Goal: Task Accomplishment & Management: Manage account settings

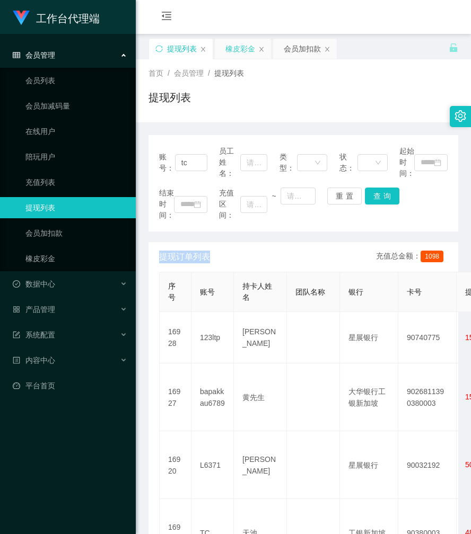
click at [246, 51] on font "橡皮彩金" at bounding box center [240, 49] width 30 height 8
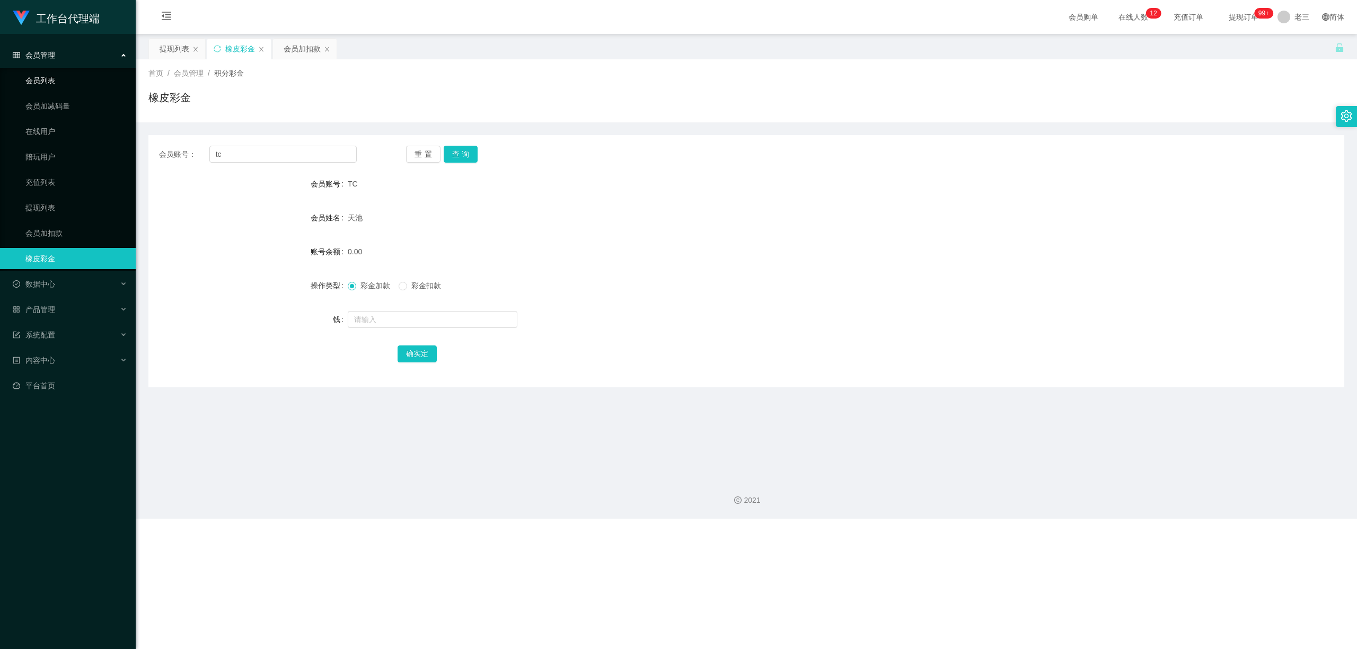
click at [51, 83] on link "会员列表" at bounding box center [76, 80] width 102 height 21
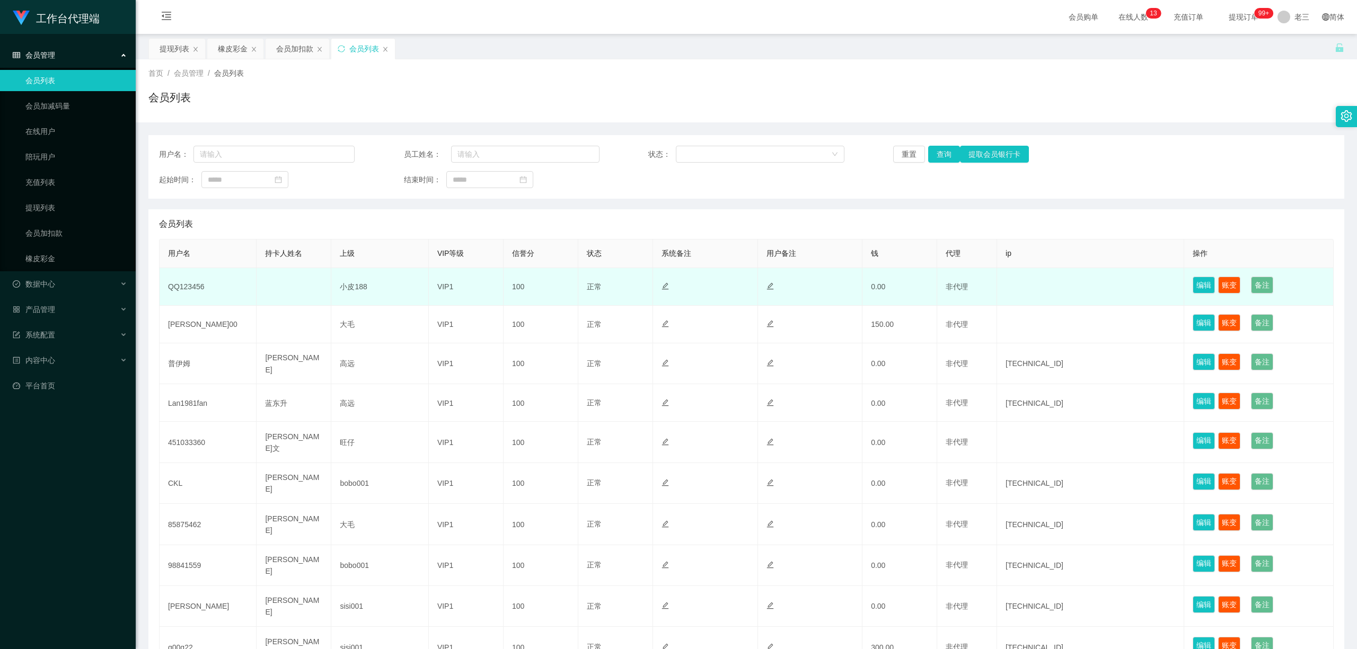
click at [196, 288] on font "QQ123456" at bounding box center [186, 287] width 37 height 8
click at [199, 287] on font "QQ123456" at bounding box center [186, 287] width 37 height 8
click at [200, 288] on font "QQ123456" at bounding box center [186, 287] width 37 height 8
copy font "QQ123456"
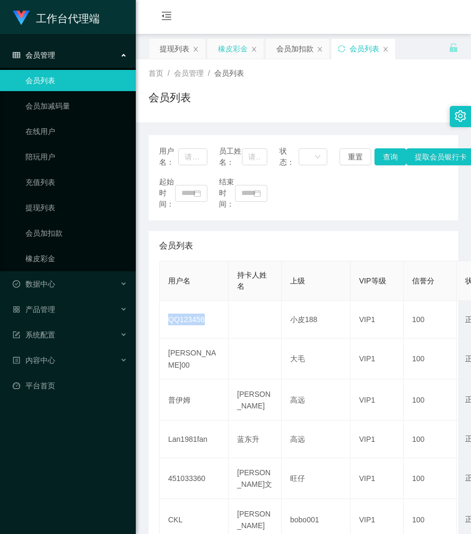
click at [235, 52] on font "橡皮彩金" at bounding box center [233, 49] width 30 height 8
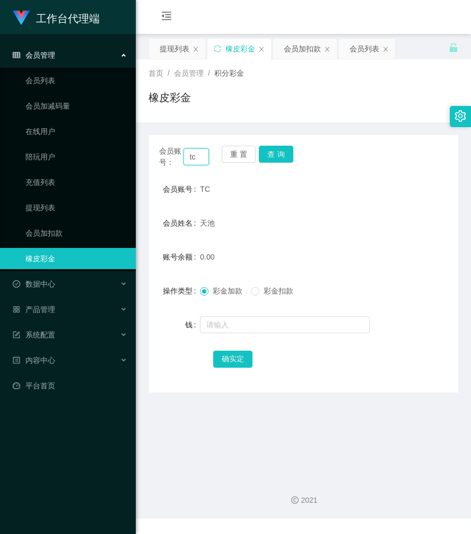
click at [192, 153] on input "tc" at bounding box center [196, 156] width 26 height 17
paste input "QQ123456"
type input "QQ123456"
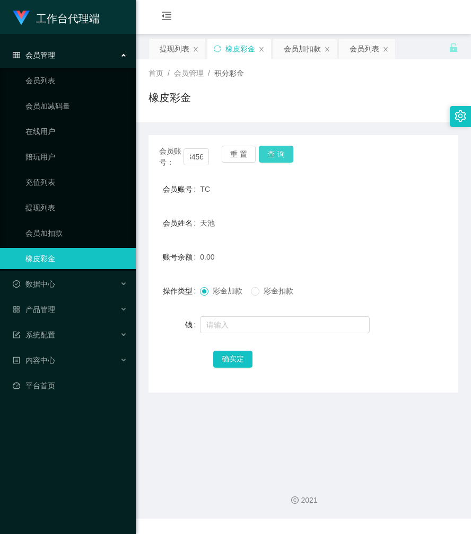
click at [280, 146] on button "查询" at bounding box center [276, 154] width 34 height 17
click at [280, 146] on div "会员账号： QQ123456 重置 查询" at bounding box center [303, 157] width 310 height 22
click at [280, 146] on button "查询" at bounding box center [276, 154] width 34 height 17
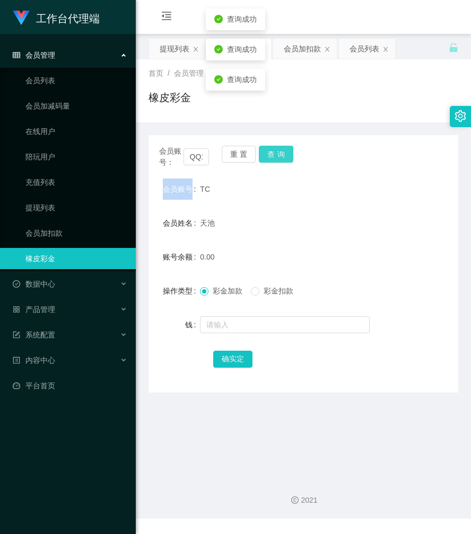
click at [278, 161] on button "查询" at bounding box center [276, 154] width 34 height 17
click at [278, 158] on button "查询" at bounding box center [276, 154] width 34 height 17
click at [278, 158] on div "会员账号： QQ123456 重置 查询" at bounding box center [303, 157] width 310 height 22
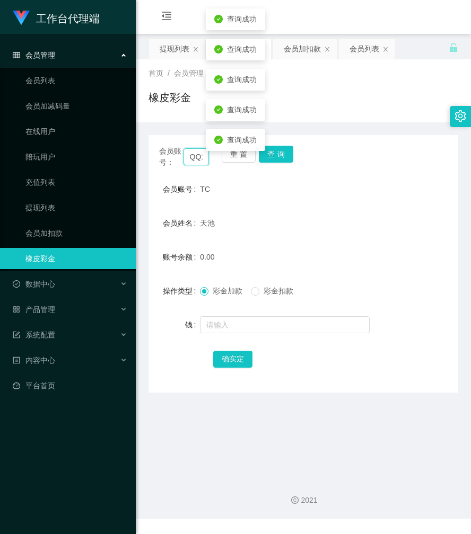
click at [196, 155] on input "QQ123456" at bounding box center [196, 156] width 26 height 17
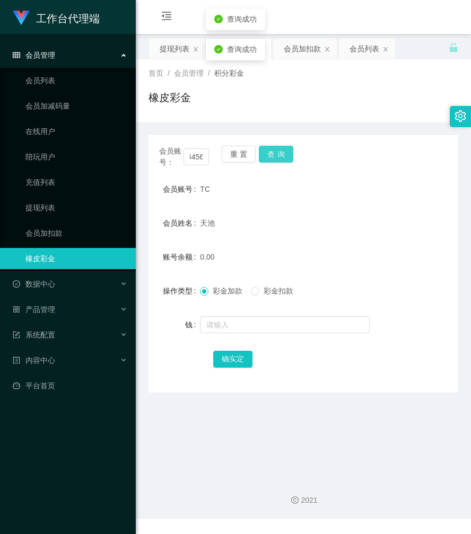
click at [276, 155] on button "查询" at bounding box center [276, 154] width 34 height 17
click at [276, 155] on div "会员账号： QQ123456 重置 查询" at bounding box center [303, 157] width 310 height 22
click at [276, 155] on button "查询" at bounding box center [276, 154] width 34 height 17
click at [276, 155] on div "会员账号： QQ123456 重置 查询" at bounding box center [303, 157] width 310 height 22
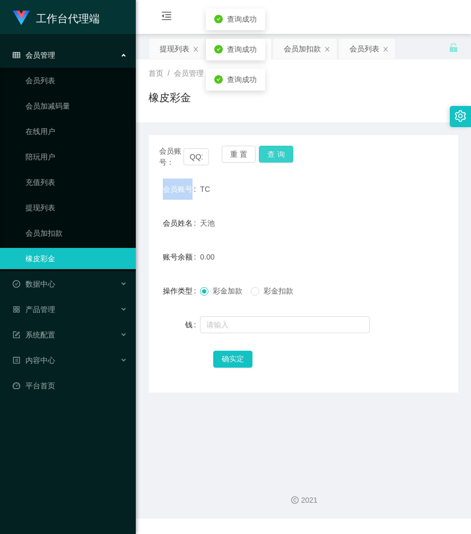
click at [276, 155] on button "查询" at bounding box center [276, 154] width 34 height 17
click at [276, 155] on div "会员账号： QQ123456 重置 查询" at bounding box center [303, 157] width 310 height 22
click at [276, 155] on button "查询" at bounding box center [276, 154] width 34 height 17
click at [276, 155] on div "会员账号： QQ123456 重置 查询" at bounding box center [303, 157] width 310 height 22
click at [276, 155] on button "查询" at bounding box center [276, 154] width 34 height 17
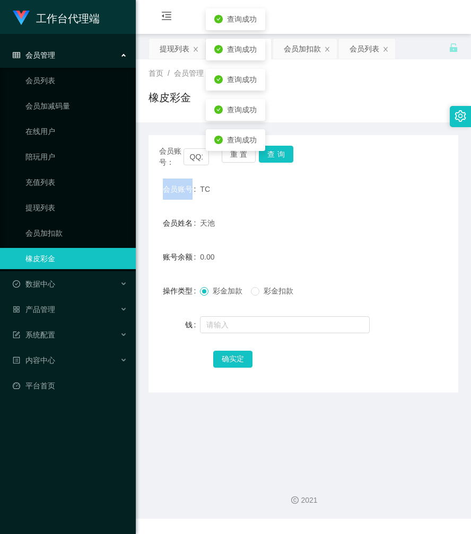
click at [276, 154] on div "会员账号： QQ123456 重置 查询" at bounding box center [303, 157] width 310 height 22
click at [276, 154] on button "查询" at bounding box center [276, 154] width 34 height 17
click at [276, 154] on div "会员账号： QQ123456 重置 查询" at bounding box center [303, 157] width 310 height 22
click at [276, 154] on button "查询" at bounding box center [276, 154] width 34 height 17
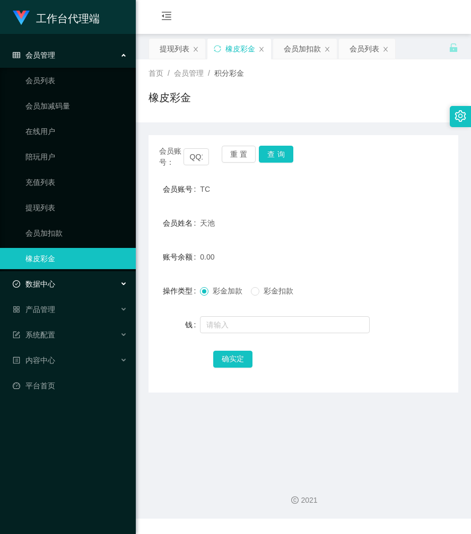
click at [76, 287] on div "数据中心" at bounding box center [68, 284] width 136 height 21
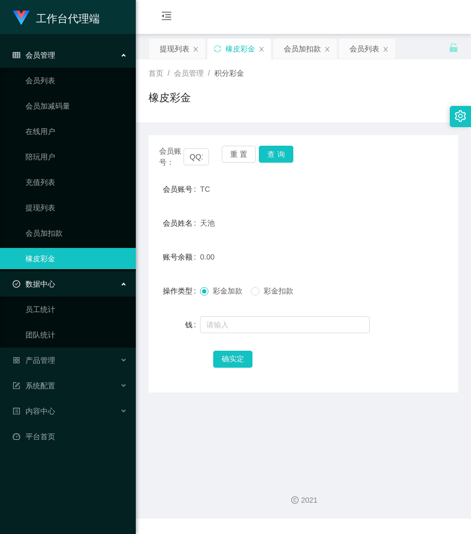
click at [76, 287] on div "数据中心" at bounding box center [68, 284] width 136 height 21
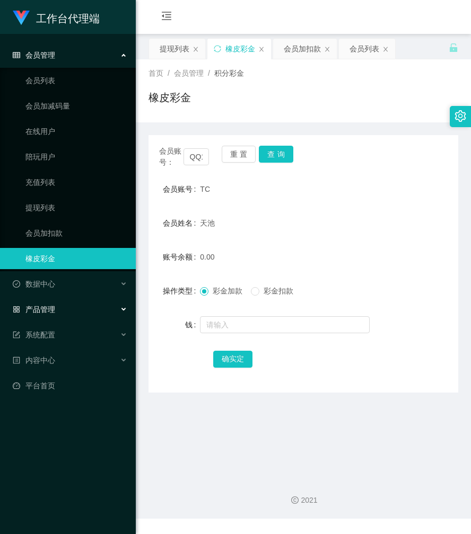
click at [67, 306] on div "产品管理" at bounding box center [68, 309] width 136 height 21
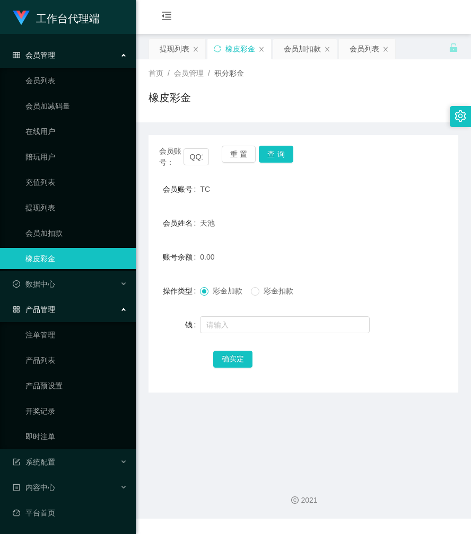
click at [67, 306] on div "产品管理" at bounding box center [68, 309] width 136 height 21
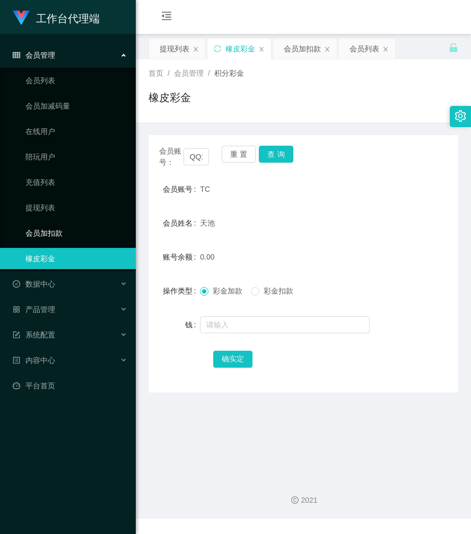
click at [55, 230] on link "会员加扣款" at bounding box center [76, 233] width 102 height 21
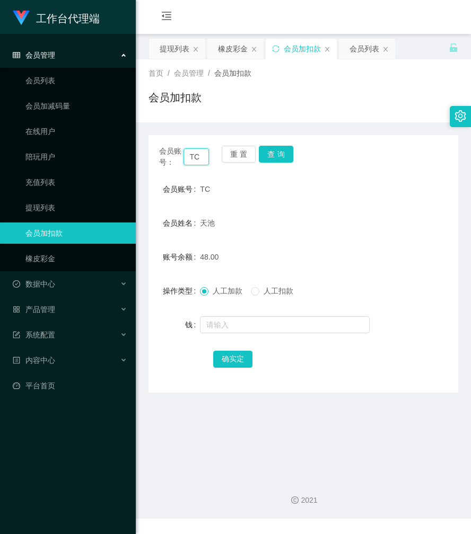
click at [200, 152] on input "TC" at bounding box center [196, 156] width 26 height 17
paste input "QQ123456"
type input "QQ123456"
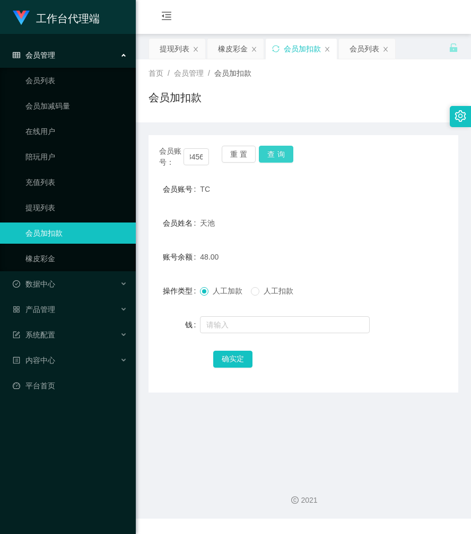
click at [286, 152] on button "查询" at bounding box center [276, 154] width 34 height 17
click at [286, 152] on button "查询" at bounding box center [282, 154] width 46 height 17
click at [284, 153] on button "查询" at bounding box center [276, 154] width 34 height 17
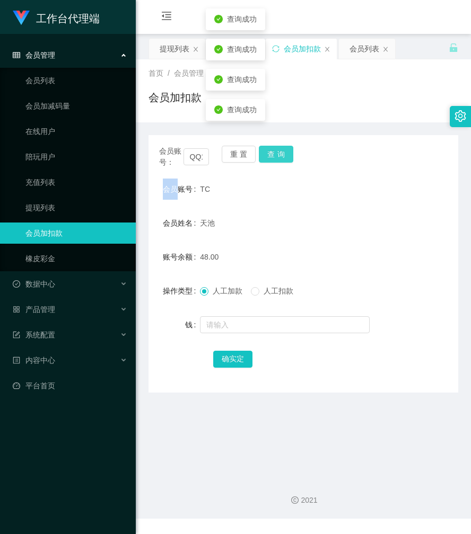
click at [284, 153] on div "会员账号： QQ123456 重置 查询" at bounding box center [303, 157] width 310 height 22
click at [284, 153] on button "查询" at bounding box center [276, 154] width 34 height 17
click at [284, 153] on div "会员账号： QQ123456 重置 查询" at bounding box center [303, 157] width 310 height 22
click at [284, 153] on button "查询" at bounding box center [276, 154] width 34 height 17
click at [284, 153] on div "会员账号： QQ123456 重置 查询" at bounding box center [303, 157] width 310 height 22
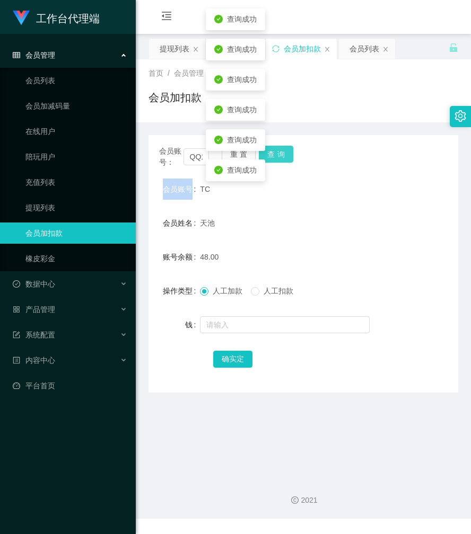
click at [284, 153] on button "查询" at bounding box center [276, 154] width 34 height 17
click at [284, 153] on div "会员账号： QQ123456 重置 查询" at bounding box center [303, 157] width 310 height 22
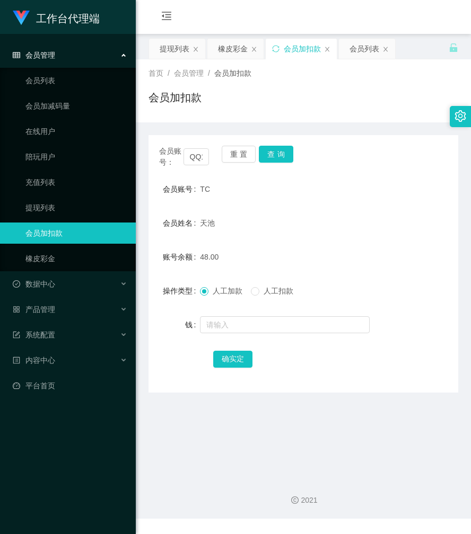
click at [119, 52] on div "会员管理" at bounding box center [68, 55] width 136 height 21
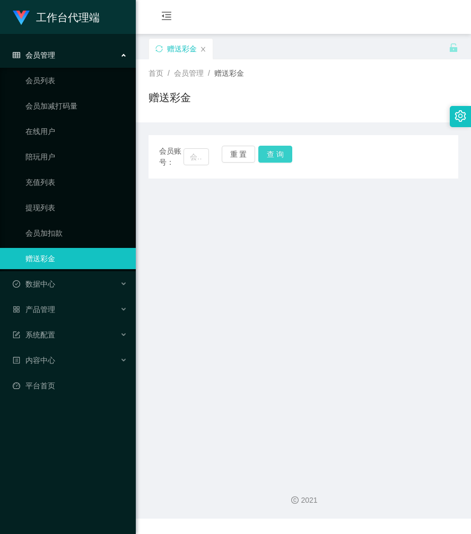
click at [278, 156] on button "查 询" at bounding box center [275, 154] width 34 height 17
click at [194, 157] on input "text" at bounding box center [196, 156] width 26 height 17
paste input "QQ123456"
type input "QQ123456"
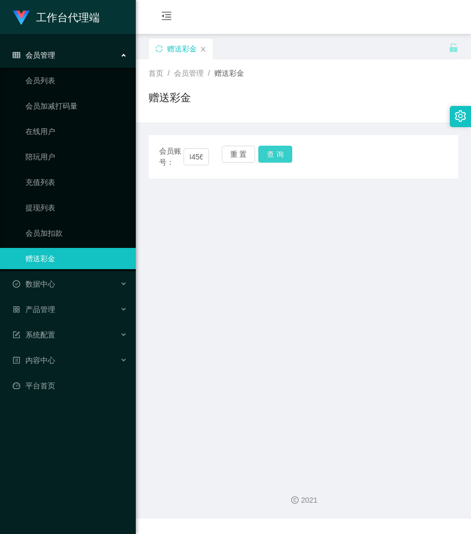
scroll to position [0, 0]
click at [268, 155] on button "查 询" at bounding box center [275, 154] width 34 height 17
click at [268, 155] on div "重 置 查 询" at bounding box center [247, 157] width 50 height 22
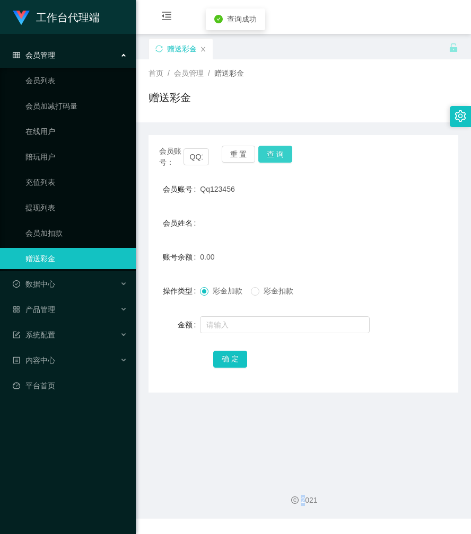
click at [268, 155] on button "查 询" at bounding box center [275, 154] width 34 height 17
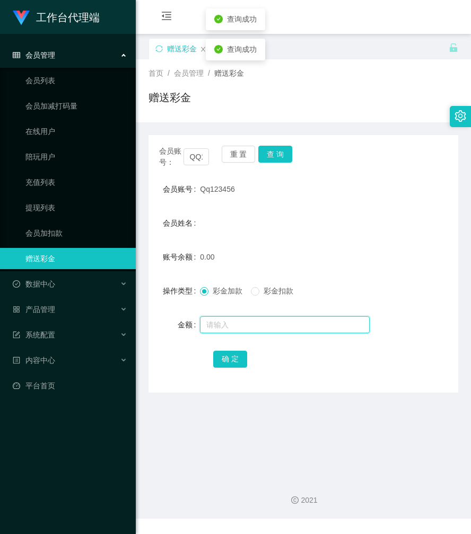
click at [219, 320] on input "text" at bounding box center [285, 324] width 170 height 17
type input "100"
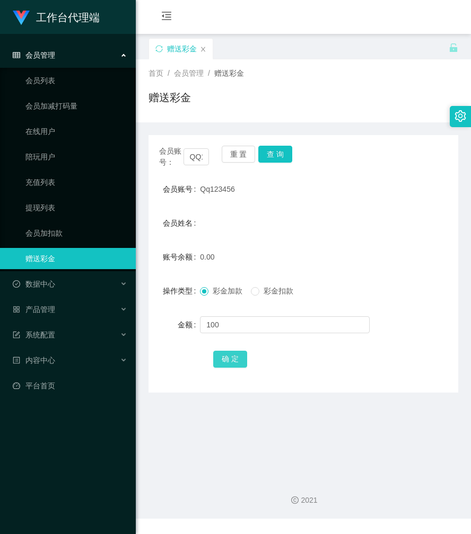
drag, startPoint x: 228, startPoint y: 358, endPoint x: 225, endPoint y: 352, distance: 6.9
click at [228, 358] on button "确 定" at bounding box center [230, 359] width 34 height 17
click at [213, 190] on span "Qq123456" at bounding box center [217, 189] width 34 height 8
click at [213, 191] on span "Qq123456" at bounding box center [217, 189] width 34 height 8
copy span "Qq123456"
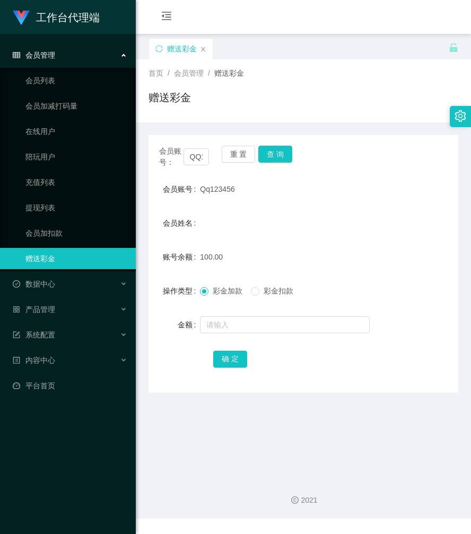
click at [329, 41] on div "赠送彩金" at bounding box center [298, 56] width 300 height 37
drag, startPoint x: 280, startPoint y: 85, endPoint x: 274, endPoint y: 85, distance: 5.8
click at [280, 85] on div "首页 / 会员管理 / 赠送彩金 / 赠送彩金" at bounding box center [303, 91] width 310 height 46
click at [57, 289] on div "数据中心" at bounding box center [68, 284] width 136 height 21
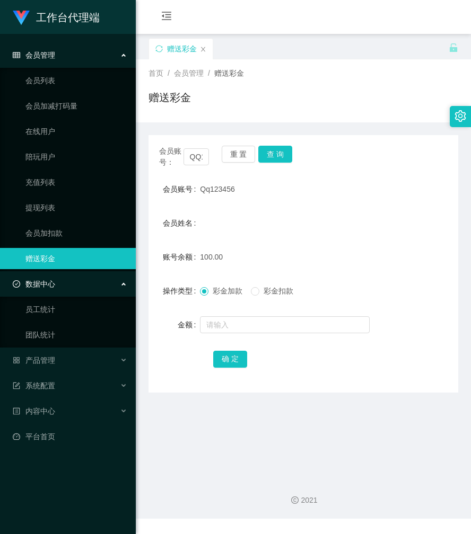
click at [54, 282] on span "数据中心" at bounding box center [34, 284] width 42 height 8
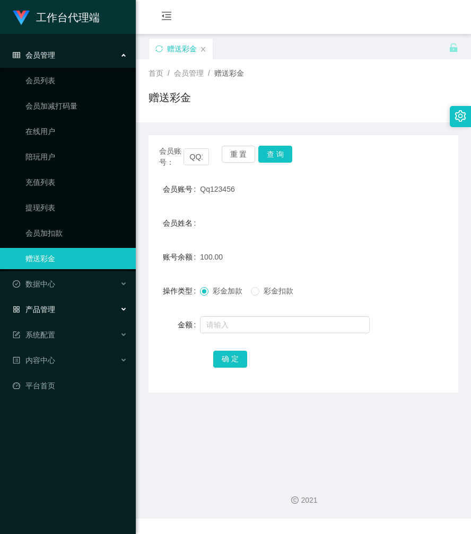
click at [56, 312] on div "产品管理" at bounding box center [68, 309] width 136 height 21
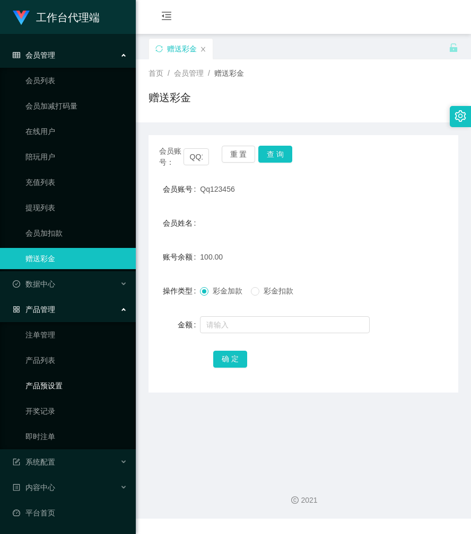
click at [52, 384] on link "产品预设置" at bounding box center [76, 385] width 102 height 21
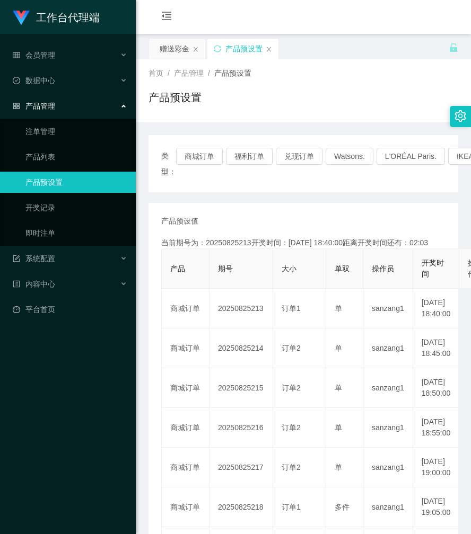
click at [54, 104] on span "产品管理" at bounding box center [34, 106] width 42 height 8
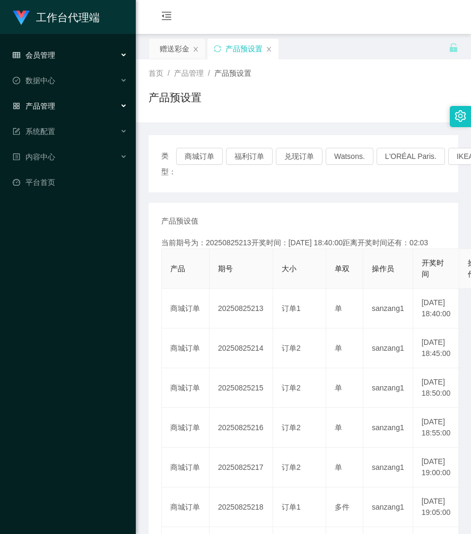
click at [72, 57] on div "会员管理" at bounding box center [68, 55] width 136 height 21
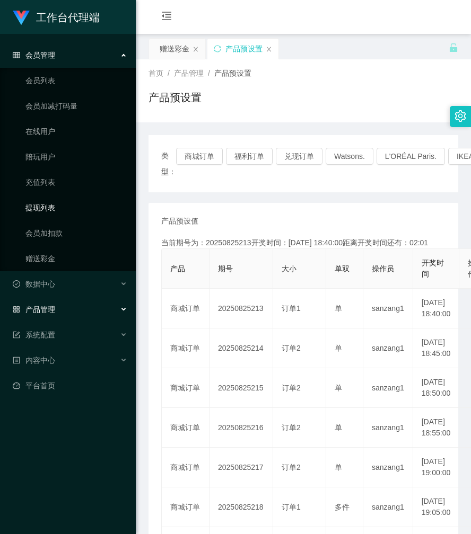
click at [43, 210] on link "提现列表" at bounding box center [76, 207] width 102 height 21
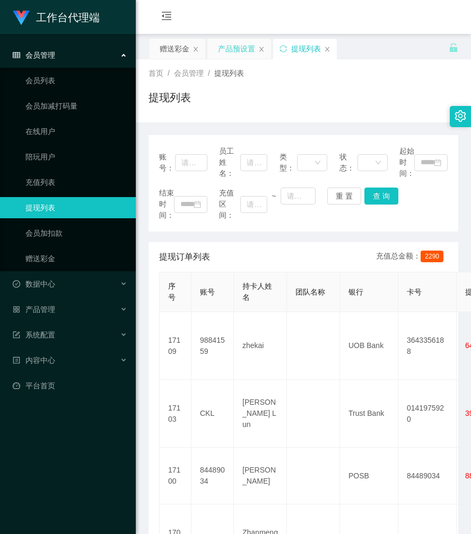
drag, startPoint x: 242, startPoint y: 43, endPoint x: 249, endPoint y: 39, distance: 8.1
click at [242, 43] on div "产品预设置" at bounding box center [236, 49] width 37 height 20
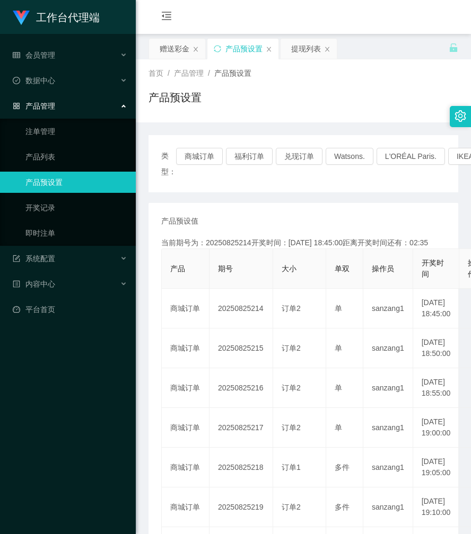
drag, startPoint x: 178, startPoint y: 43, endPoint x: 182, endPoint y: 73, distance: 30.0
click at [178, 43] on div "赠送彩金" at bounding box center [175, 49] width 30 height 20
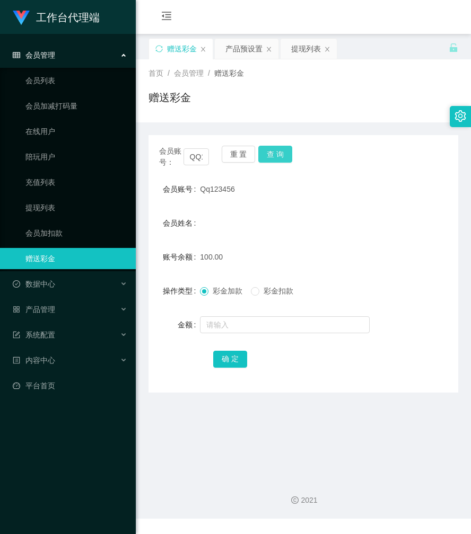
click at [274, 155] on button "查 询" at bounding box center [275, 154] width 34 height 17
click at [274, 155] on button "查 询" at bounding box center [281, 154] width 46 height 17
click at [199, 153] on input "QQ123456" at bounding box center [196, 156] width 26 height 17
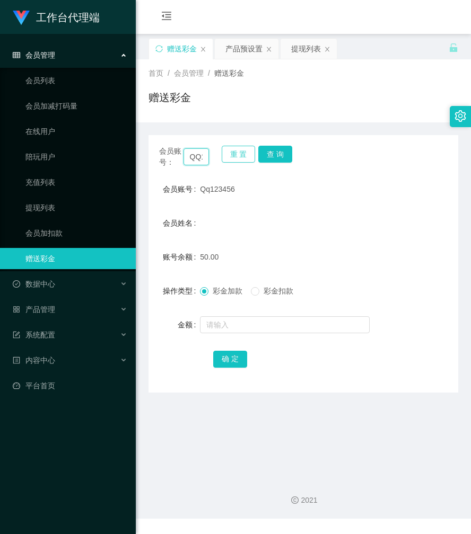
paste input "tc"
type input "tc"
click at [277, 151] on button "查 询" at bounding box center [275, 154] width 34 height 17
click at [277, 151] on div "会员账号： tc 重 置 查 询" at bounding box center [303, 157] width 310 height 22
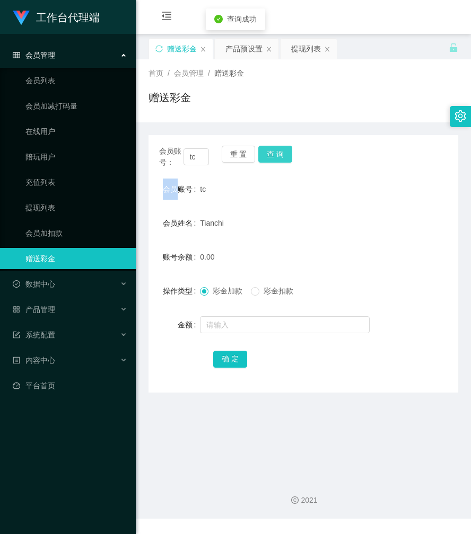
click at [277, 151] on button "查 询" at bounding box center [275, 154] width 34 height 17
click at [277, 151] on div "会员账号： tc 重 置 查 询" at bounding box center [303, 157] width 310 height 22
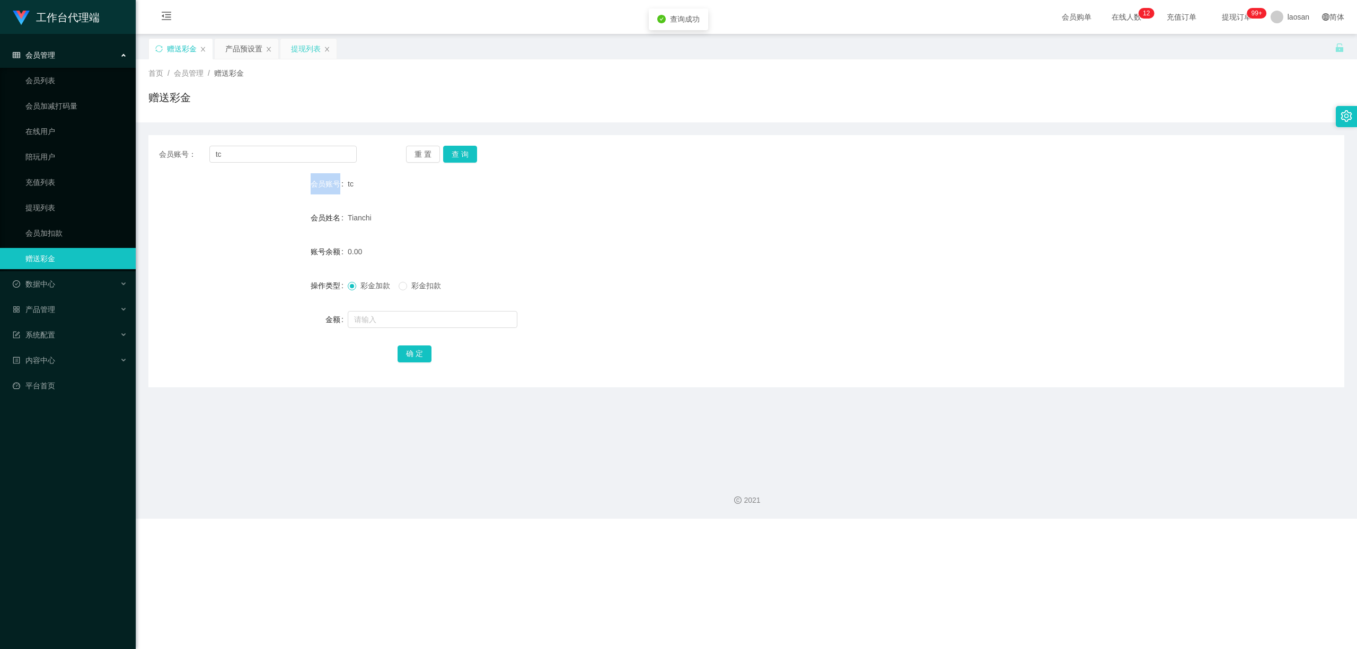
click at [297, 52] on div "提现列表" at bounding box center [306, 49] width 30 height 20
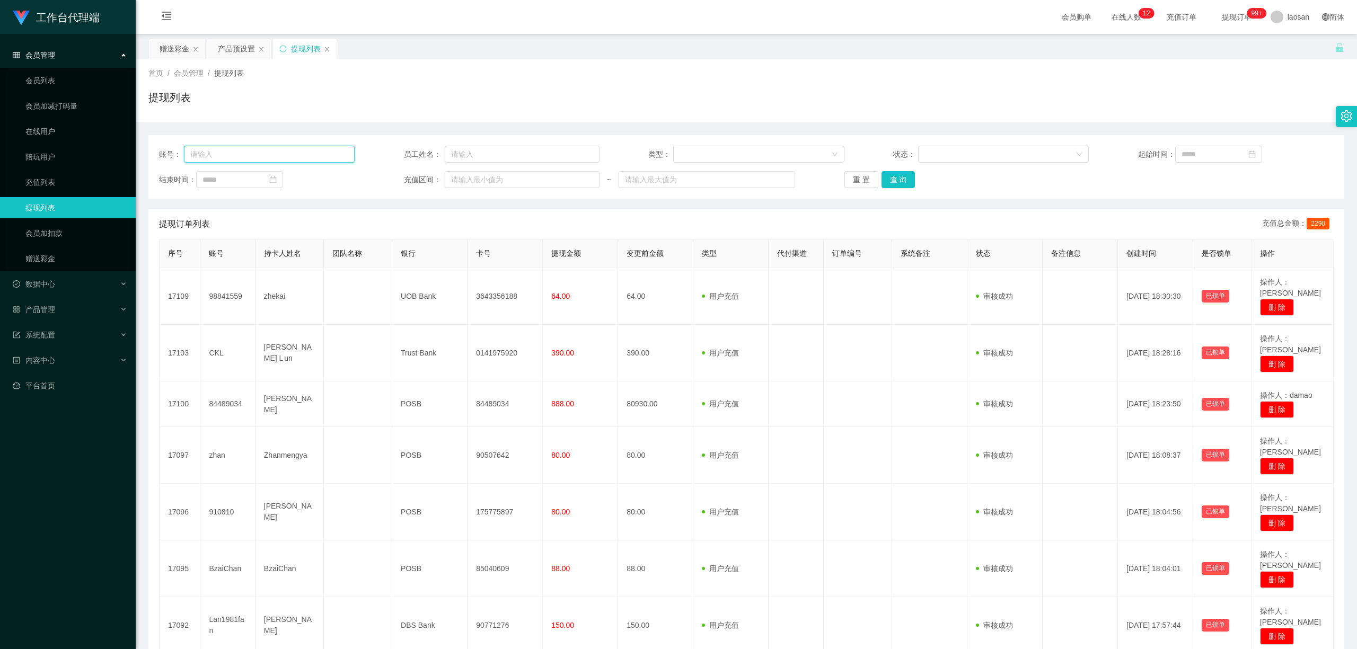
click at [221, 152] on input "text" at bounding box center [269, 154] width 171 height 17
paste input "tc"
click at [470, 179] on div "重 置 查 询" at bounding box center [942, 179] width 196 height 17
click at [470, 179] on button "查 询" at bounding box center [898, 179] width 34 height 17
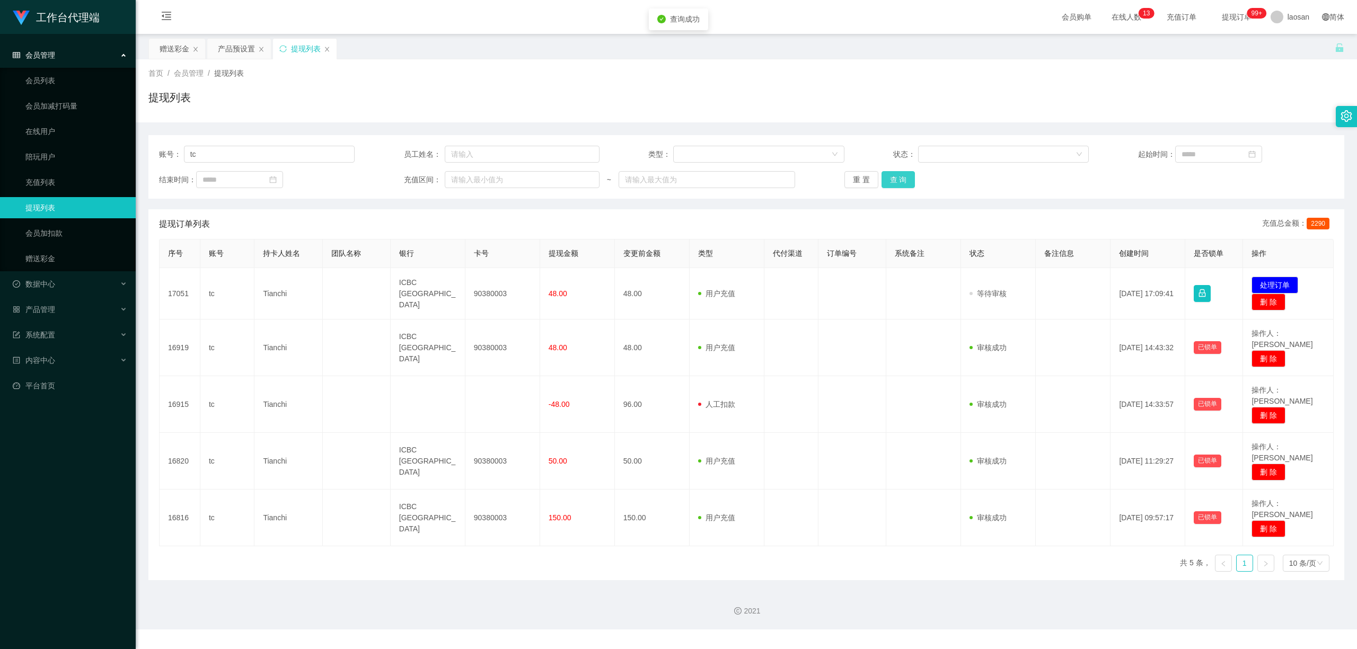
click at [470, 179] on button "查 询" at bounding box center [898, 179] width 34 height 17
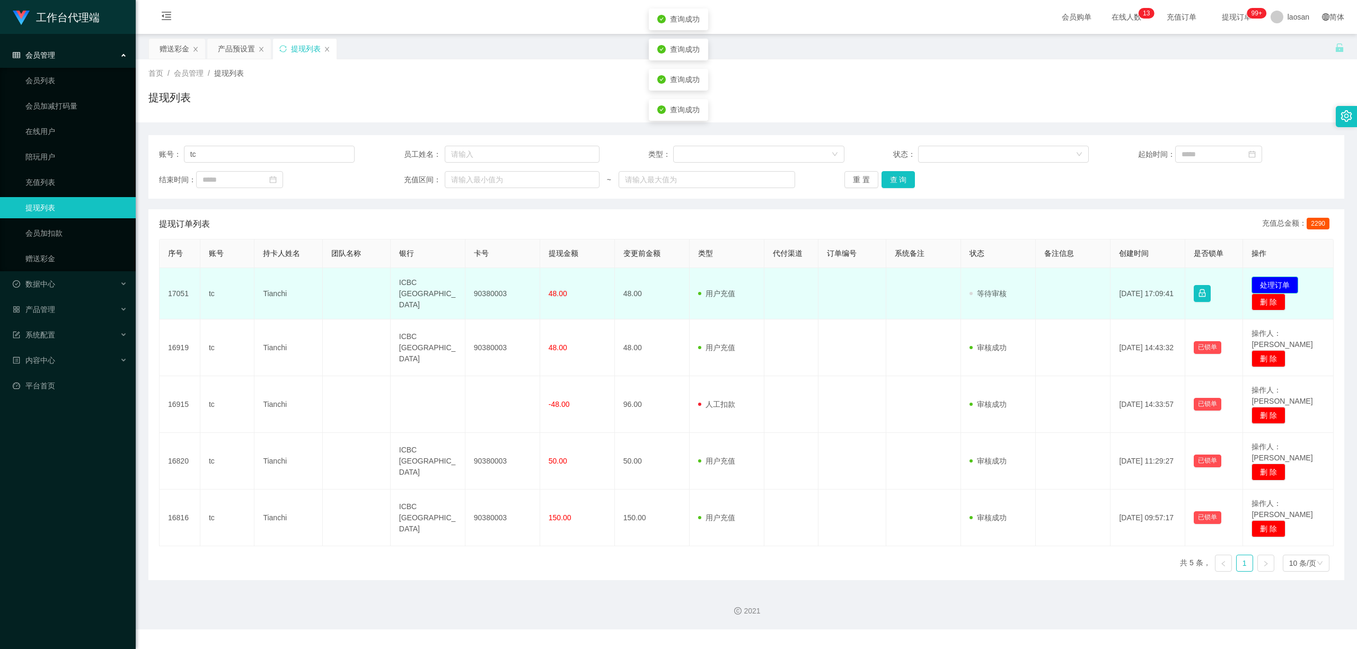
click at [470, 283] on button "处理订单" at bounding box center [1274, 285] width 47 height 17
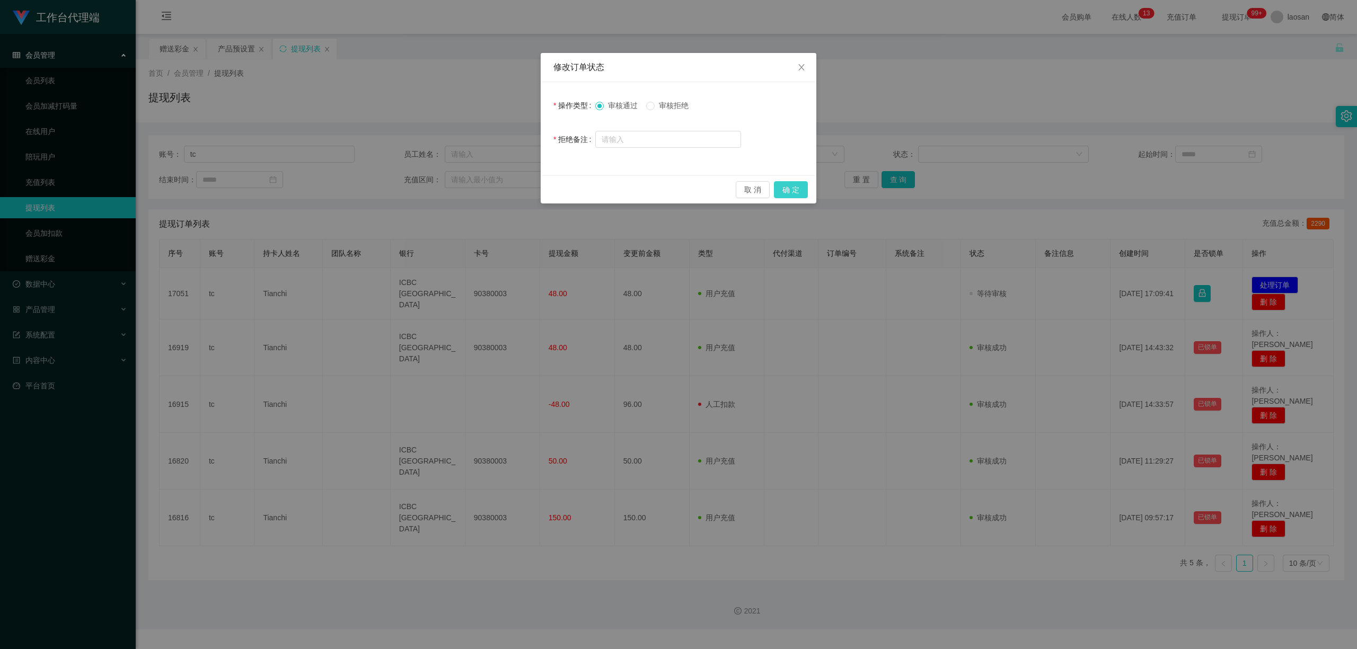
click at [470, 190] on button "确 定" at bounding box center [791, 189] width 34 height 17
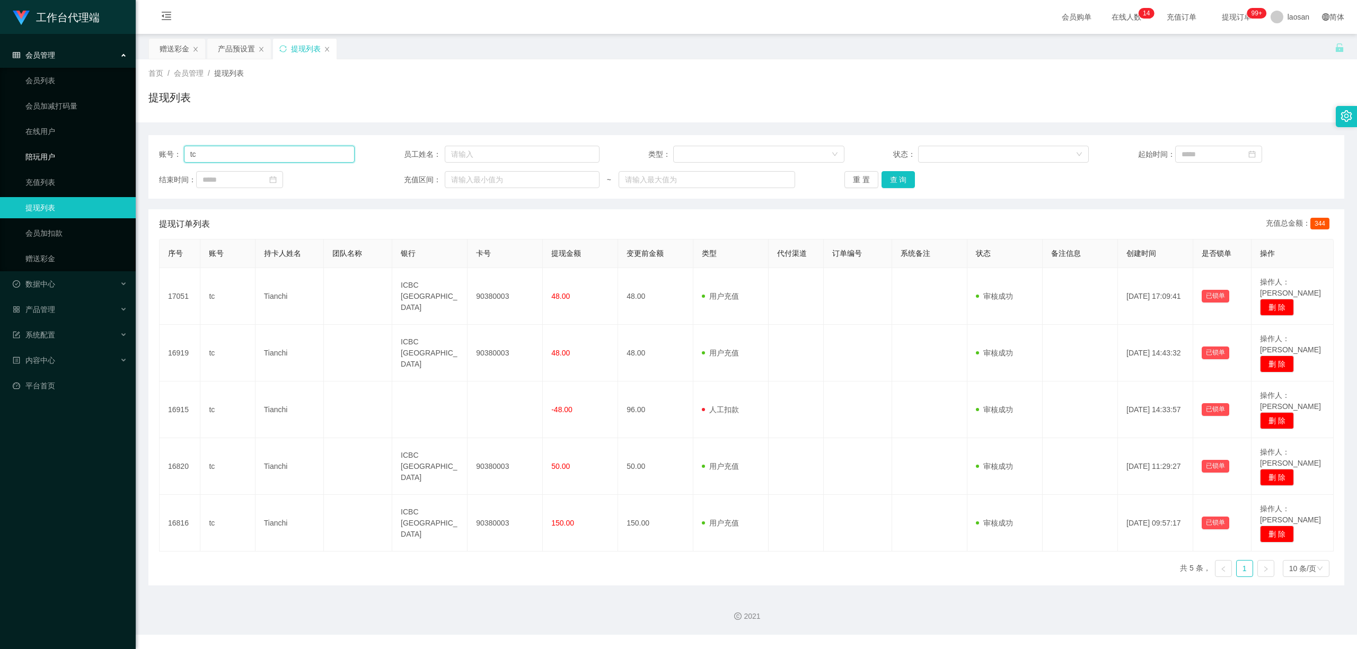
drag, startPoint x: 201, startPoint y: 151, endPoint x: 93, endPoint y: 149, distance: 108.1
click at [93, 149] on section "工作台代理端 会员管理 会员列表 会员加减打码量 在线用户 陪玩用户 充值列表 提现列表 会员加扣款 赠送彩金 数据中心 员工统计 团队统计 产品管理 注单管…" at bounding box center [678, 317] width 1357 height 635
paste input "Qq123456"
type input "Qq123456"
click at [470, 181] on button "查 询" at bounding box center [898, 179] width 34 height 17
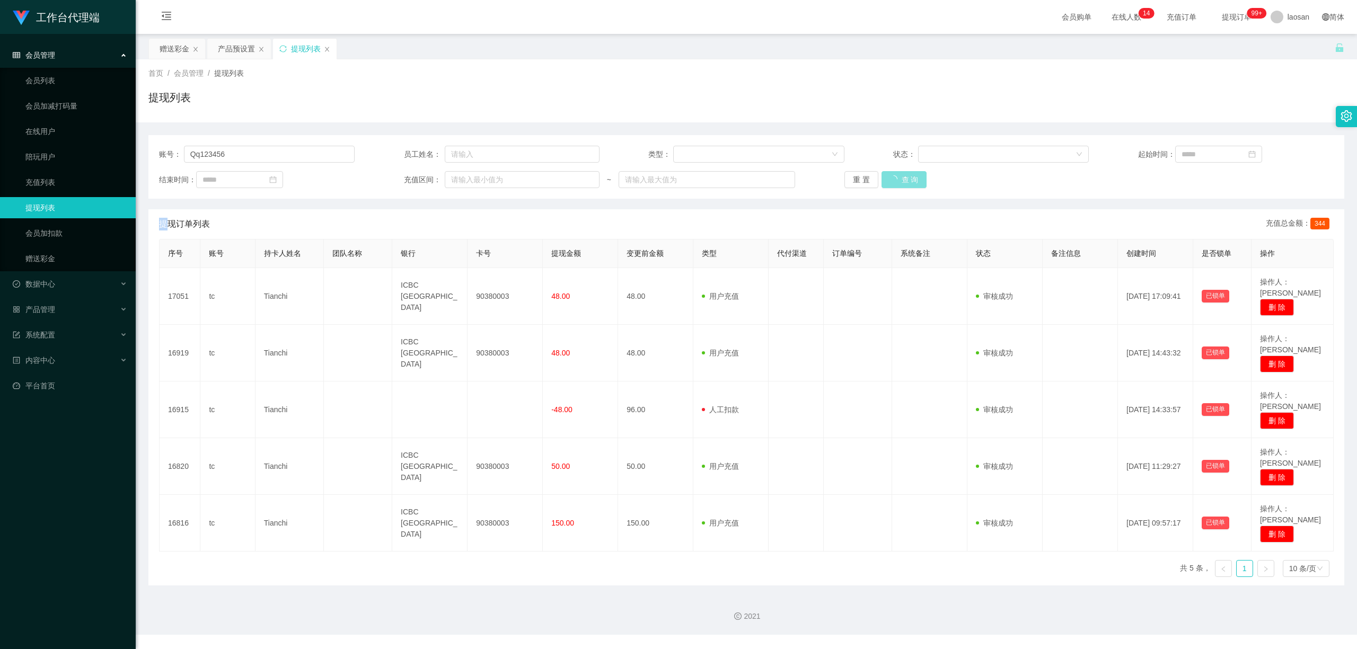
click at [470, 181] on div "重 置 查 询" at bounding box center [942, 179] width 196 height 17
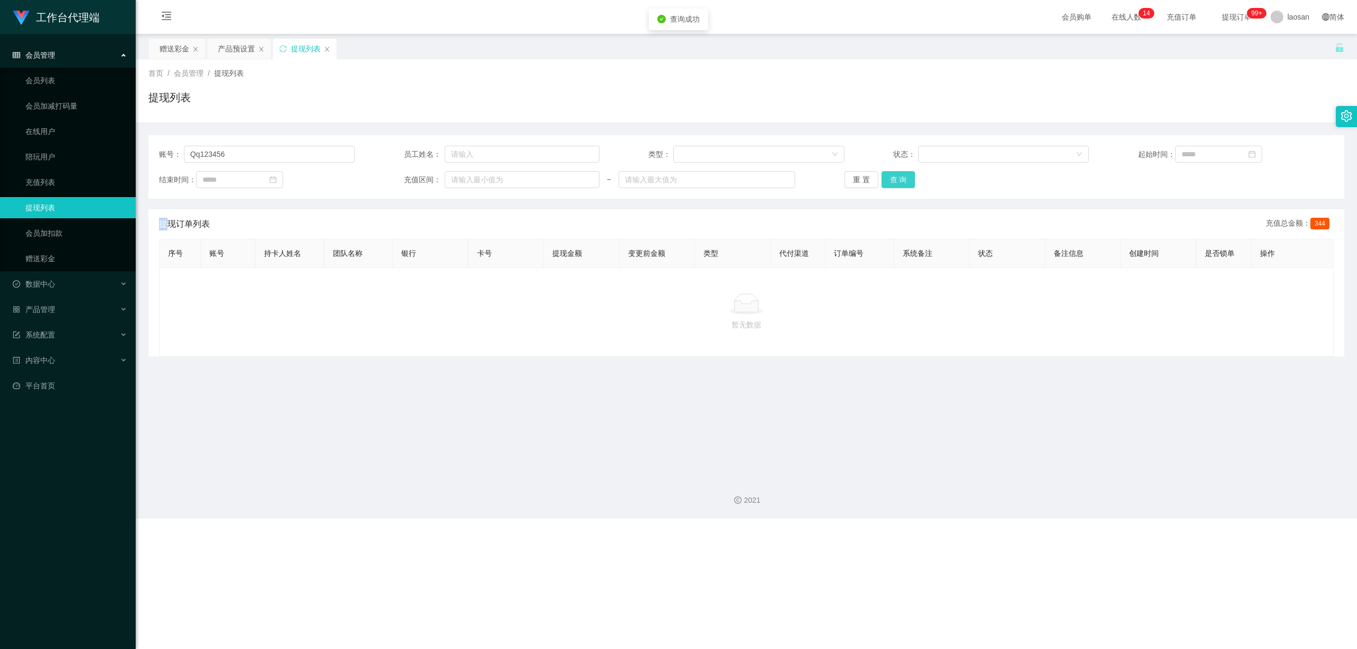
click at [470, 181] on button "查 询" at bounding box center [898, 179] width 34 height 17
click at [470, 178] on button "查 询" at bounding box center [898, 179] width 34 height 17
click at [470, 178] on button "查 询" at bounding box center [904, 179] width 46 height 17
click at [470, 179] on button "查 询" at bounding box center [898, 179] width 34 height 17
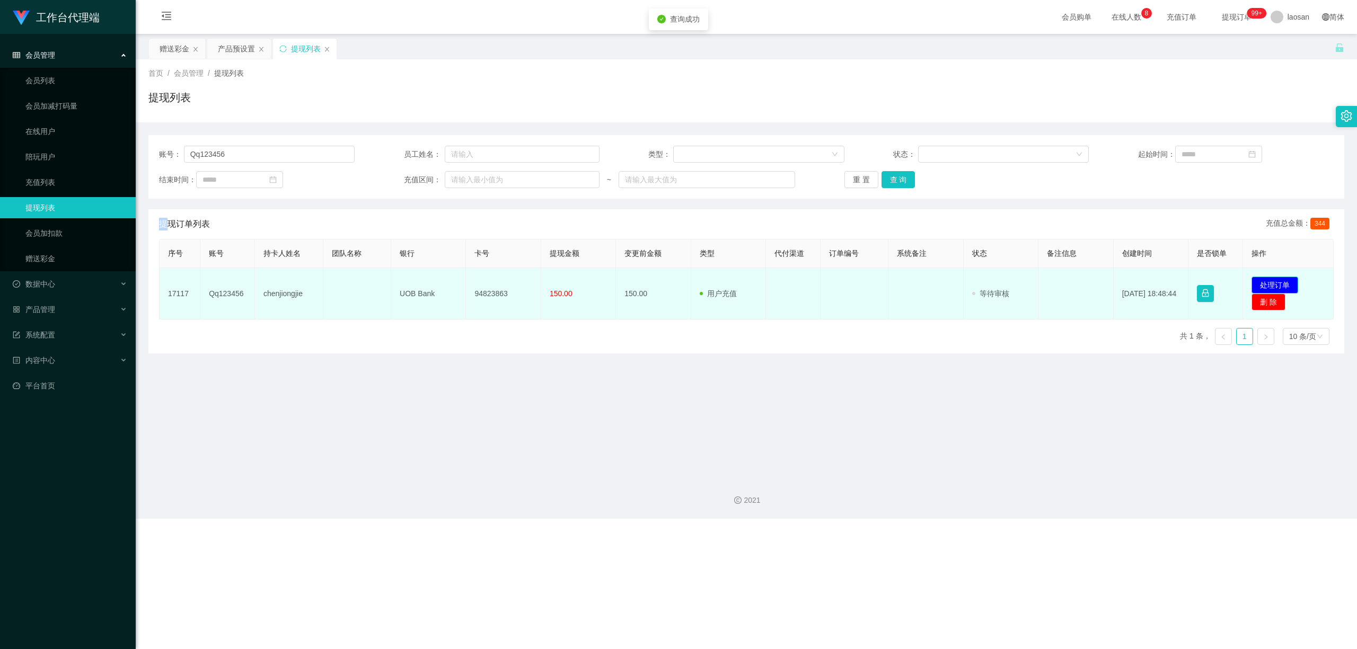
click at [470, 285] on button "处理订单" at bounding box center [1274, 285] width 47 height 17
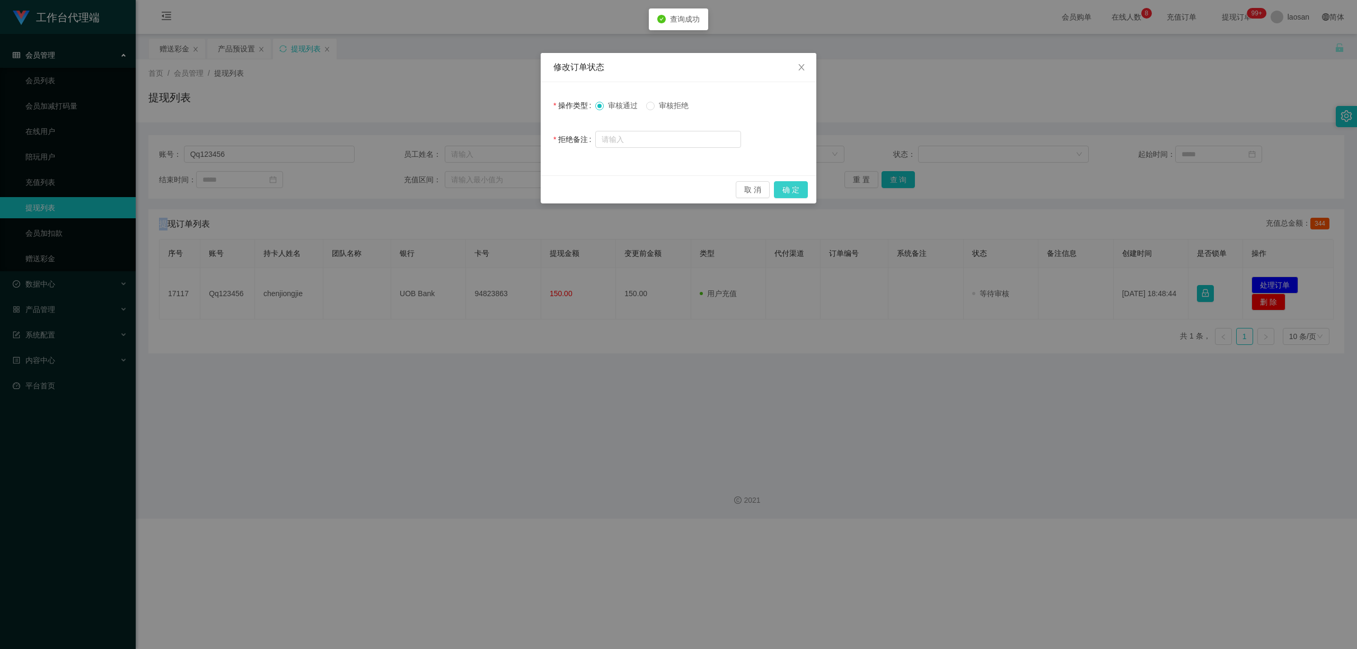
click at [470, 193] on button "确 定" at bounding box center [791, 189] width 34 height 17
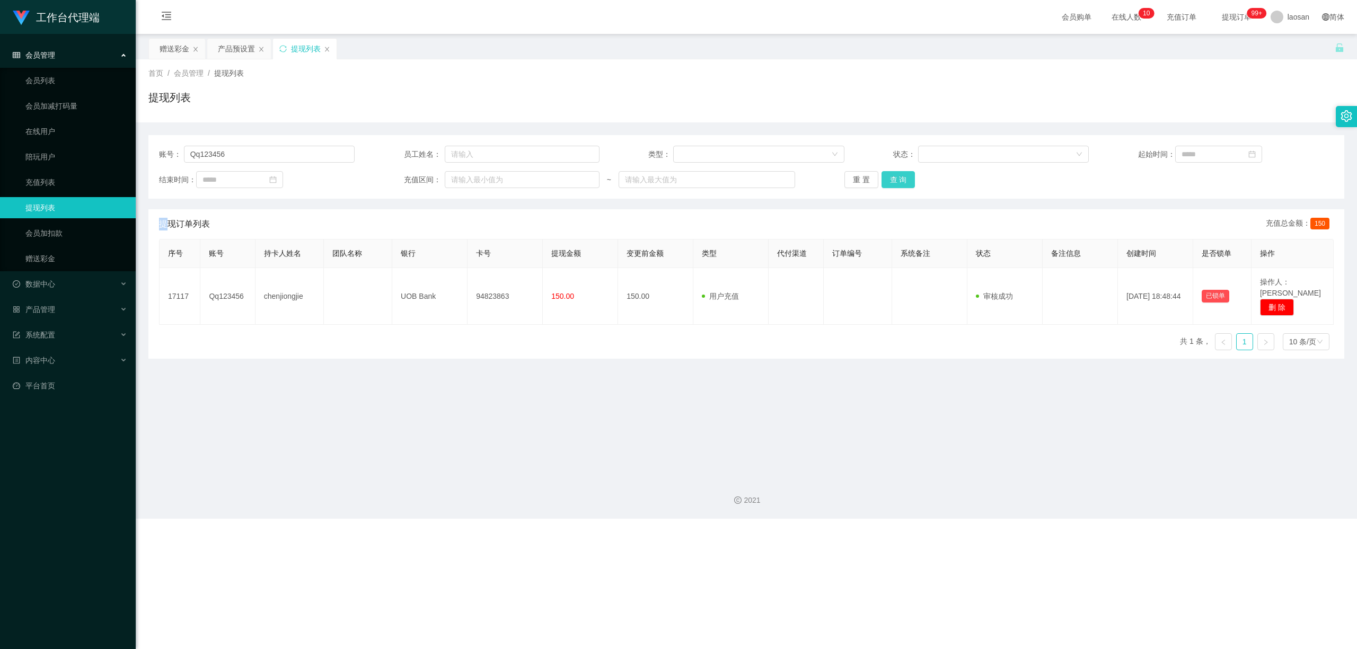
click at [470, 177] on button "查 询" at bounding box center [898, 179] width 34 height 17
click at [470, 177] on div "重 置 查 询" at bounding box center [942, 179] width 196 height 17
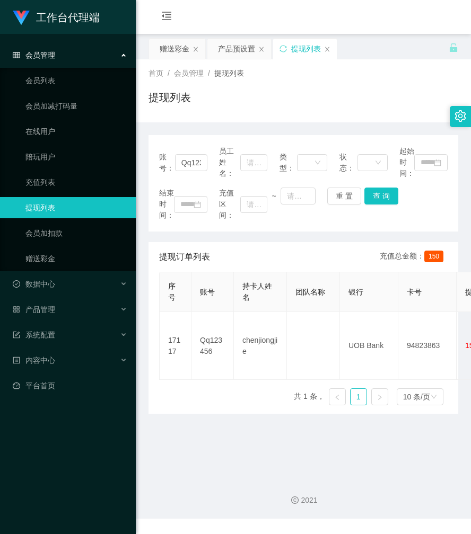
click at [285, 104] on div "提现列表" at bounding box center [303, 102] width 310 height 24
drag, startPoint x: 177, startPoint y: 50, endPoint x: 187, endPoint y: 93, distance: 44.5
click at [178, 49] on div "赠送彩金" at bounding box center [175, 49] width 30 height 20
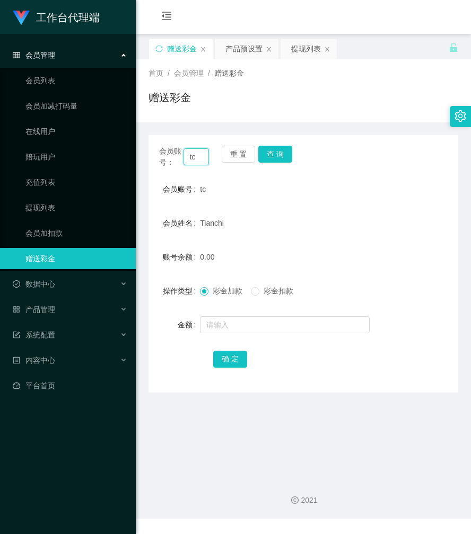
click at [198, 155] on input "tc" at bounding box center [196, 156] width 26 height 17
paste input "Qq123456"
type input "Qq123456"
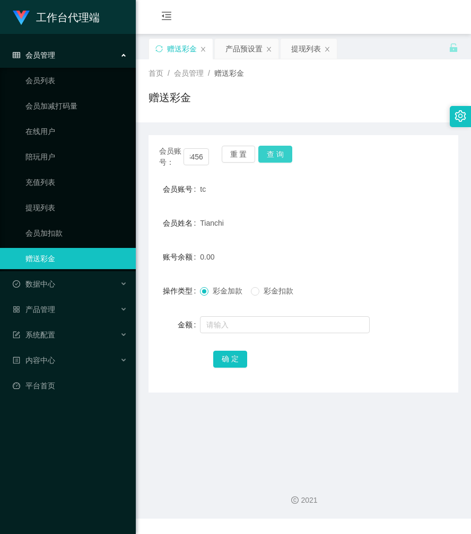
click at [280, 153] on button "查 询" at bounding box center [275, 154] width 34 height 17
click at [280, 153] on div "会员账号： Qq123456 重 置 查 询" at bounding box center [303, 157] width 310 height 22
click at [280, 153] on button "查 询" at bounding box center [275, 154] width 34 height 17
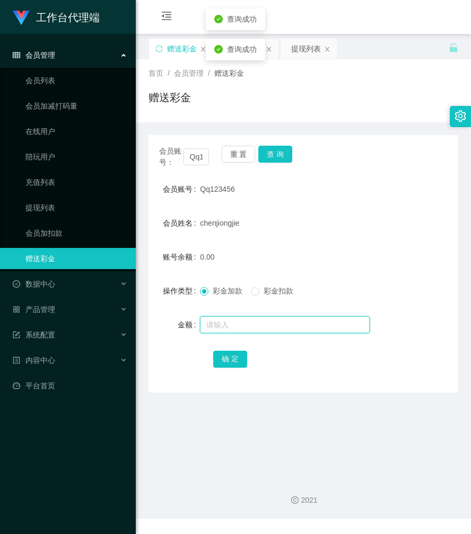
click at [232, 321] on input "text" at bounding box center [285, 324] width 170 height 17
type input "100"
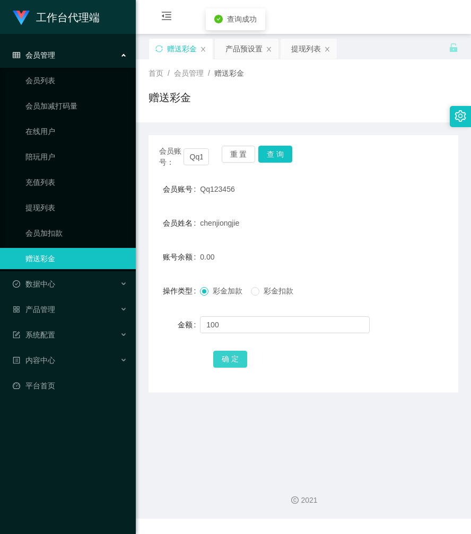
click at [227, 355] on button "确 定" at bounding box center [230, 359] width 34 height 17
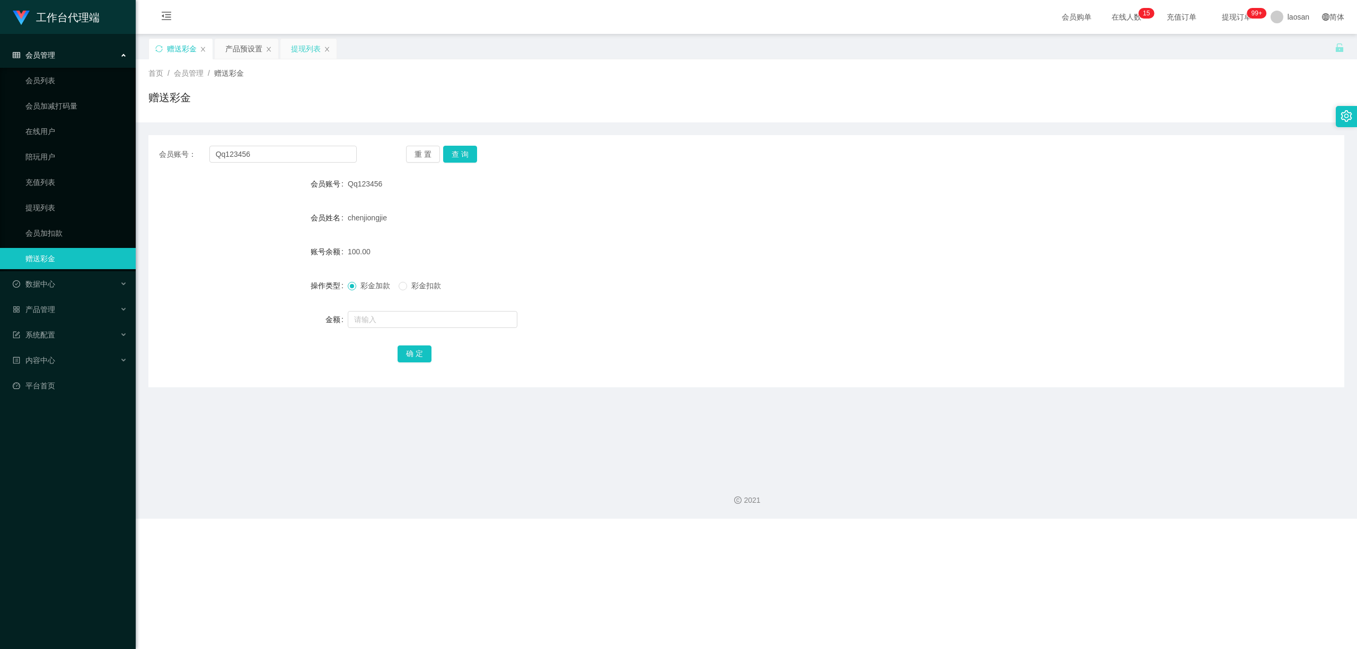
click at [302, 46] on div "提现列表" at bounding box center [306, 49] width 30 height 20
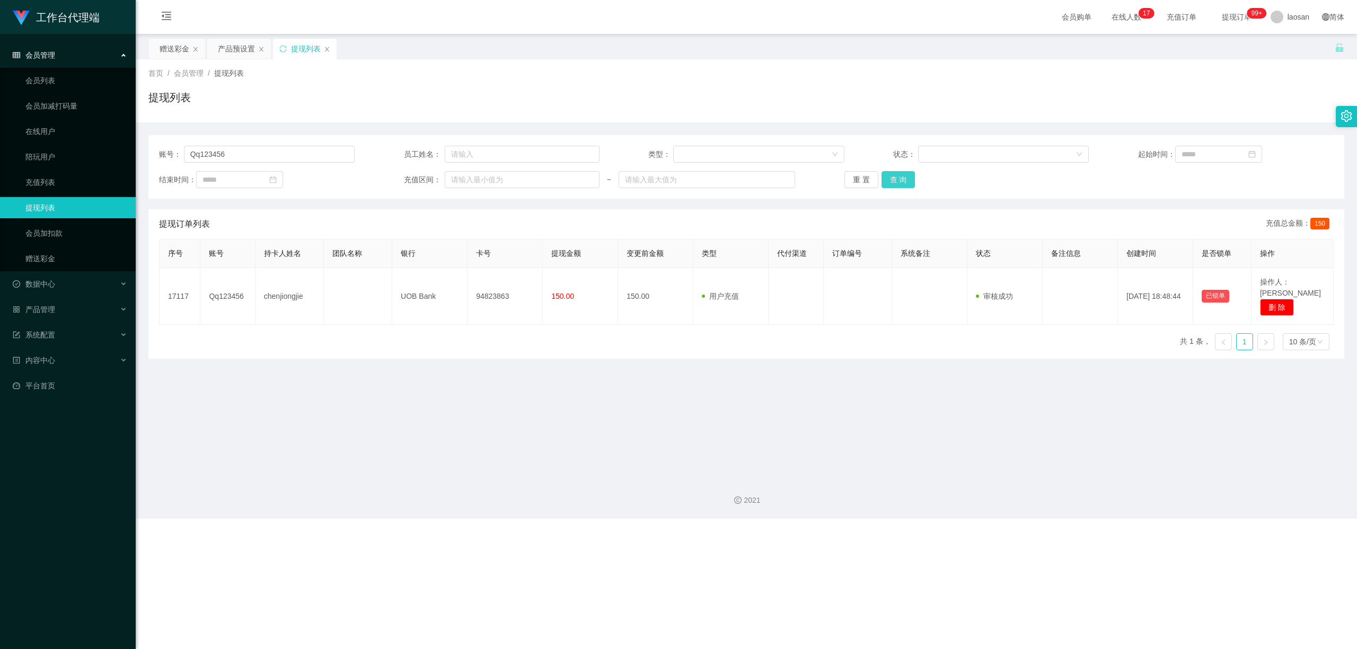
click at [470, 177] on button "查 询" at bounding box center [898, 179] width 34 height 17
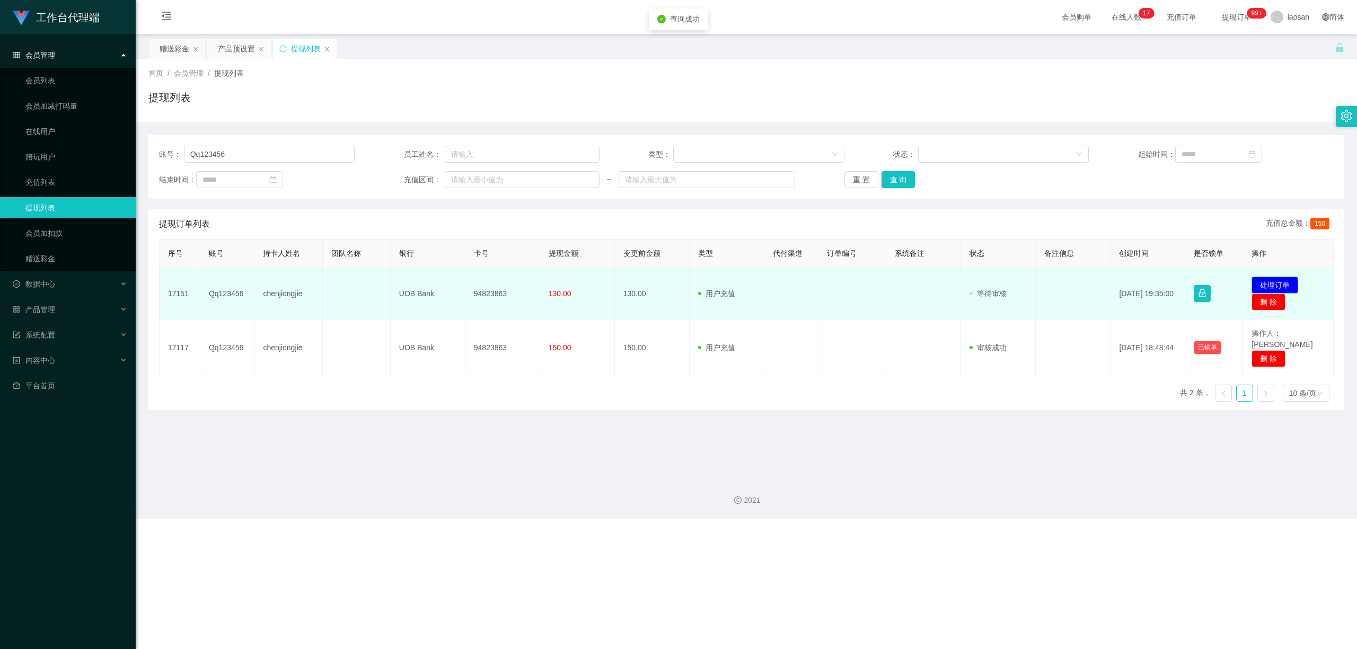
click at [470, 283] on button "处理订单" at bounding box center [1274, 285] width 47 height 17
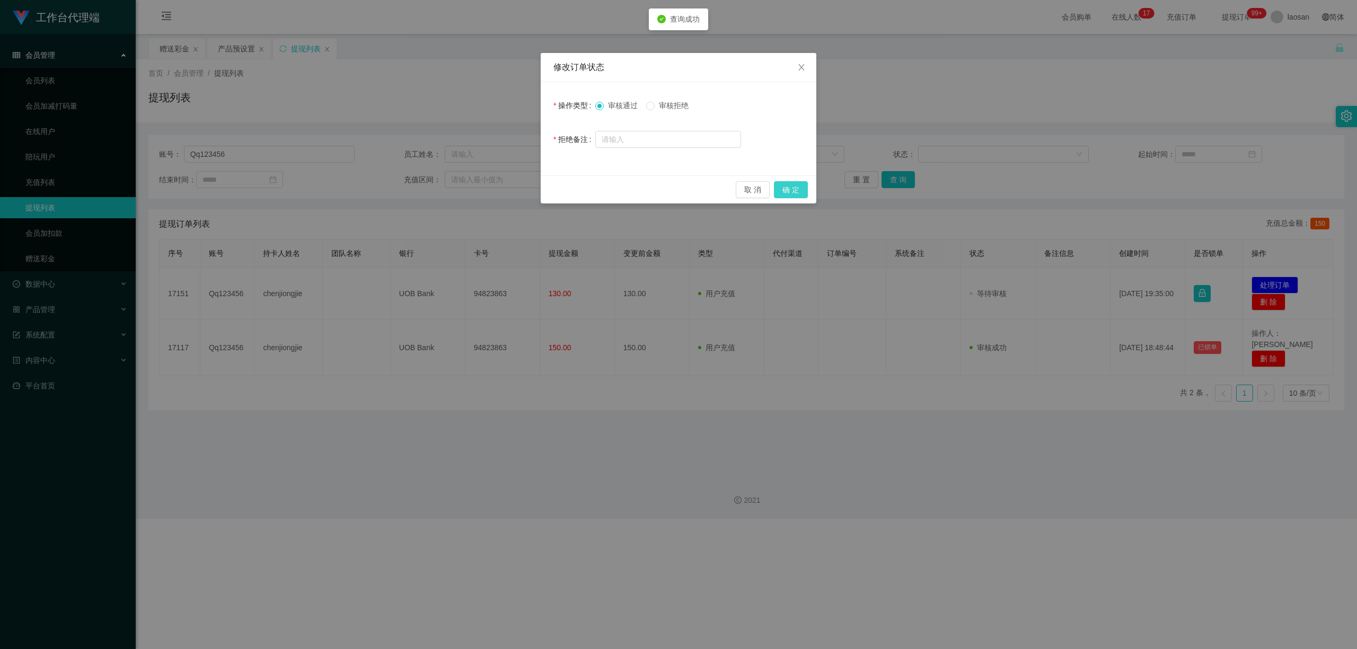
click at [470, 189] on button "确 定" at bounding box center [791, 189] width 34 height 17
